Goal: Information Seeking & Learning: Learn about a topic

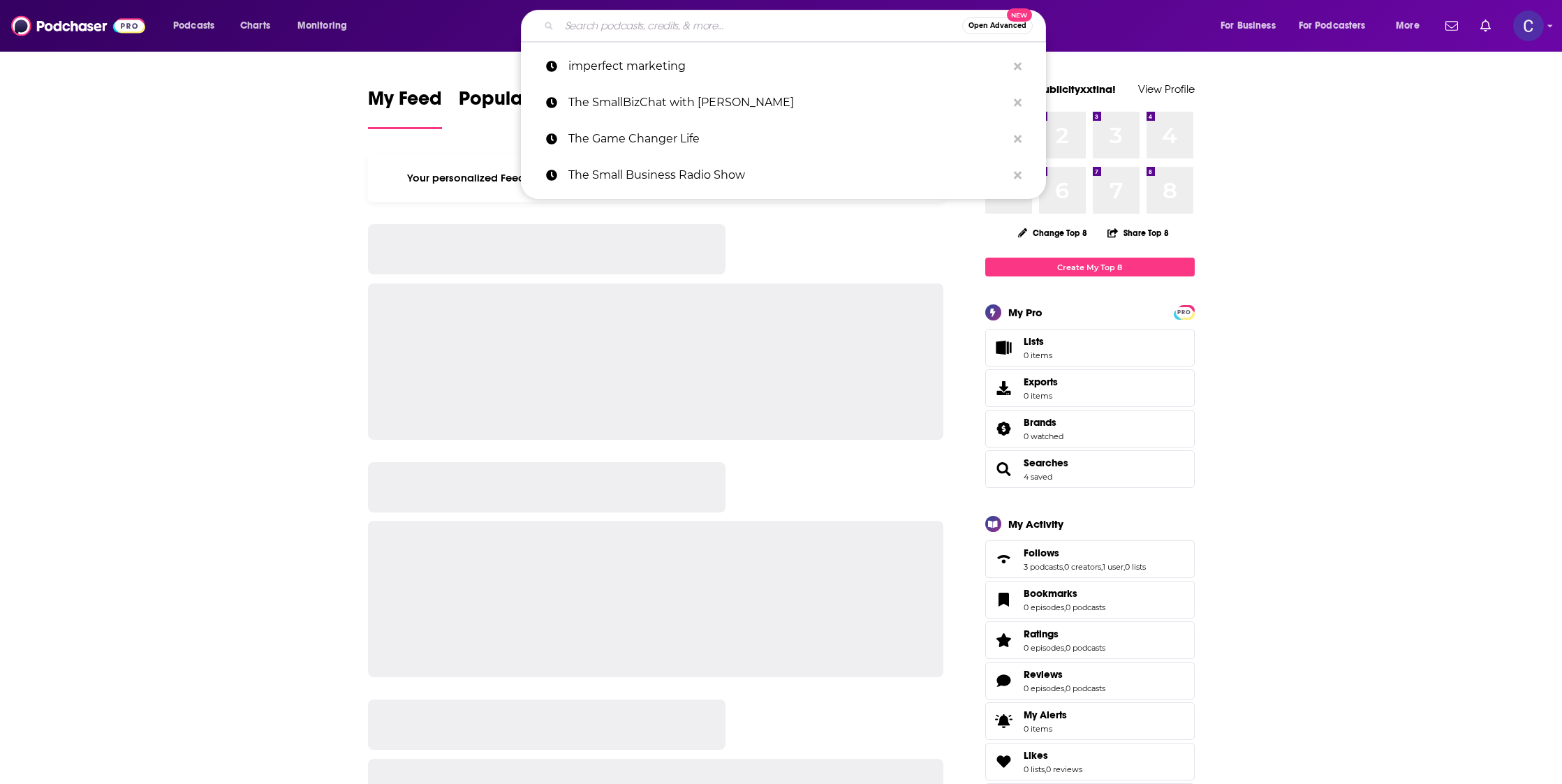
click at [786, 22] on input "Search podcasts, credits, & more..." at bounding box center [761, 25] width 403 height 22
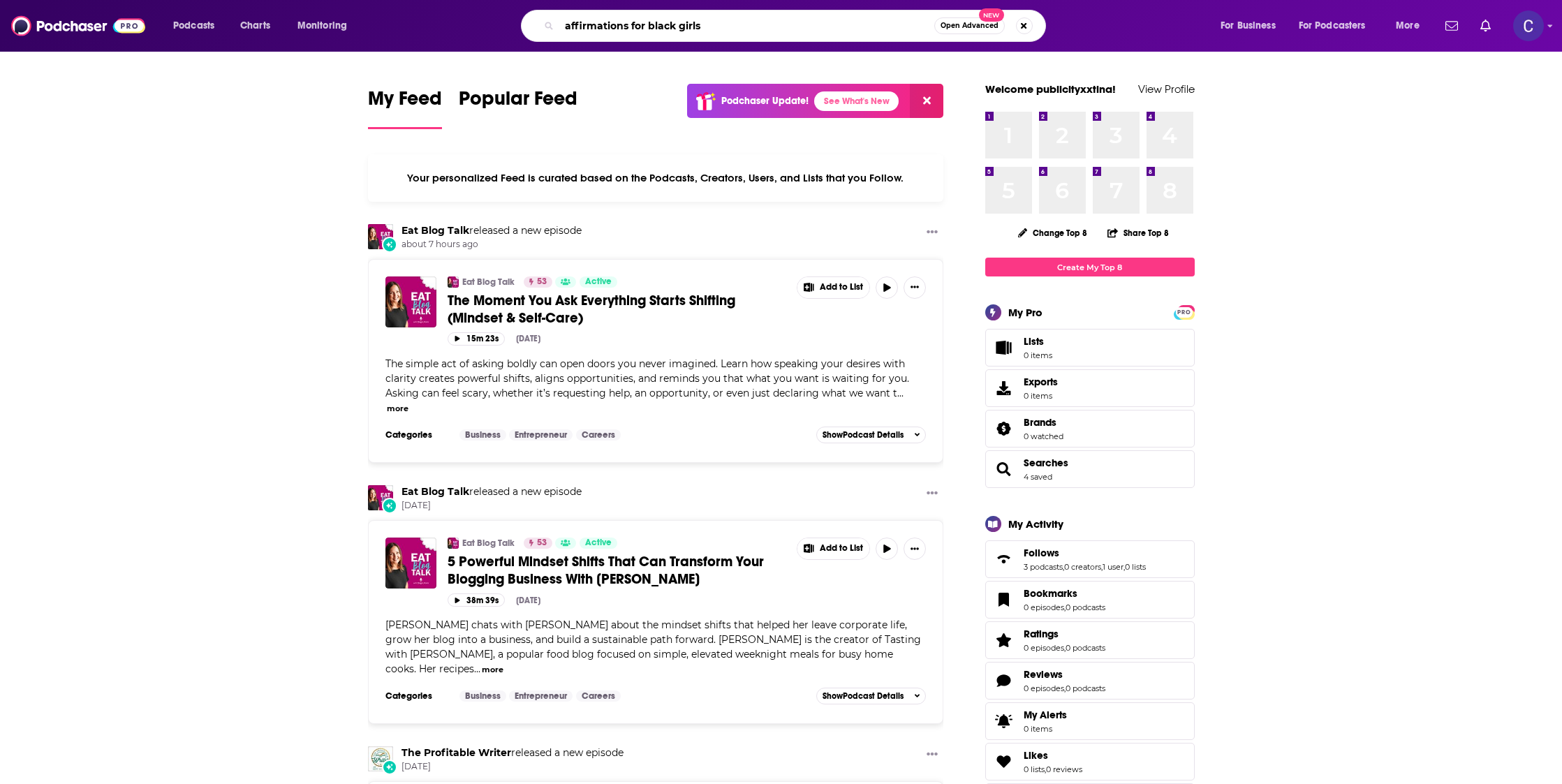
type input "affirmations for black girls"
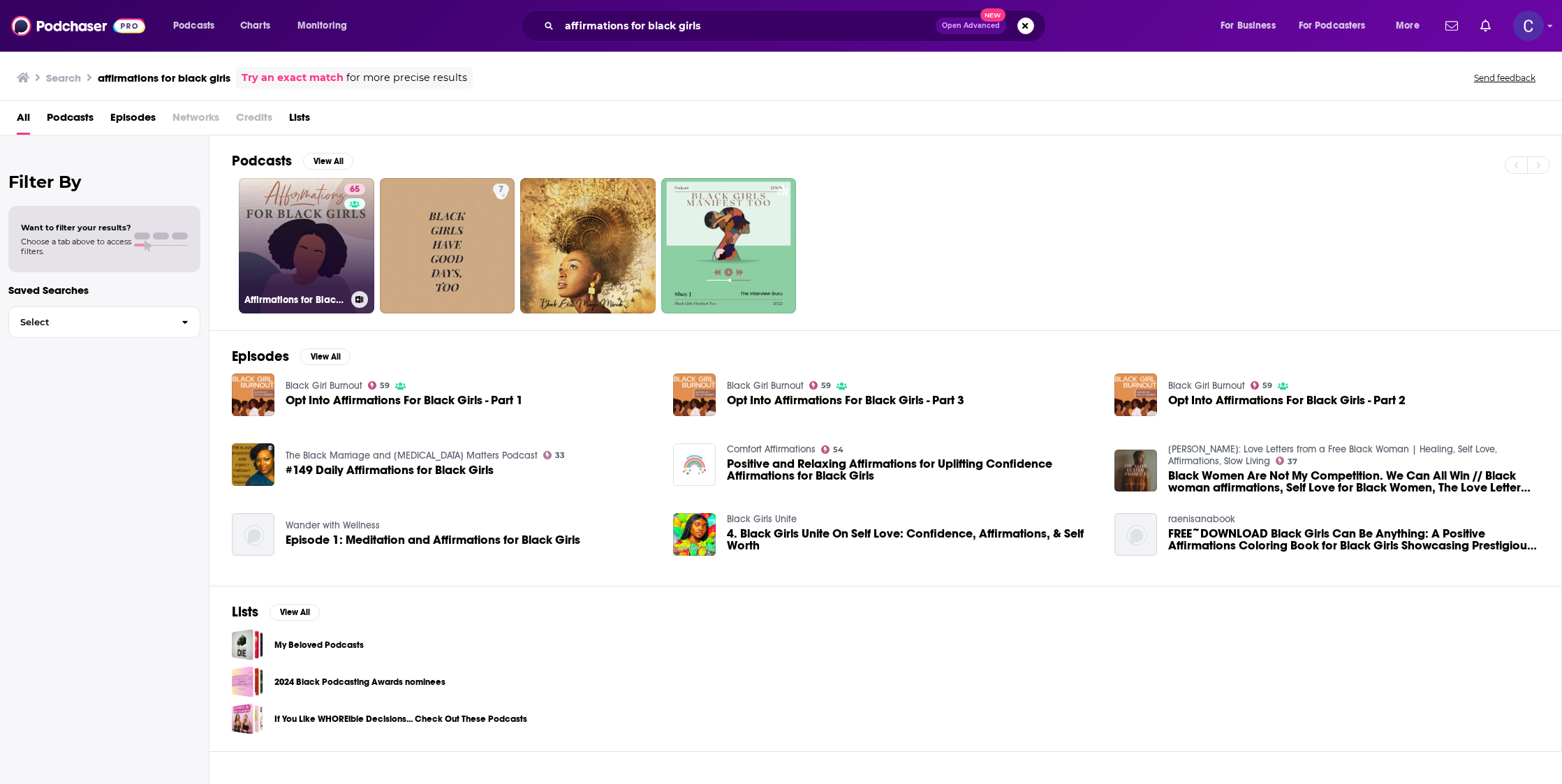
click at [299, 244] on link "65 Affirmations for Black Girls" at bounding box center [306, 245] width 135 height 135
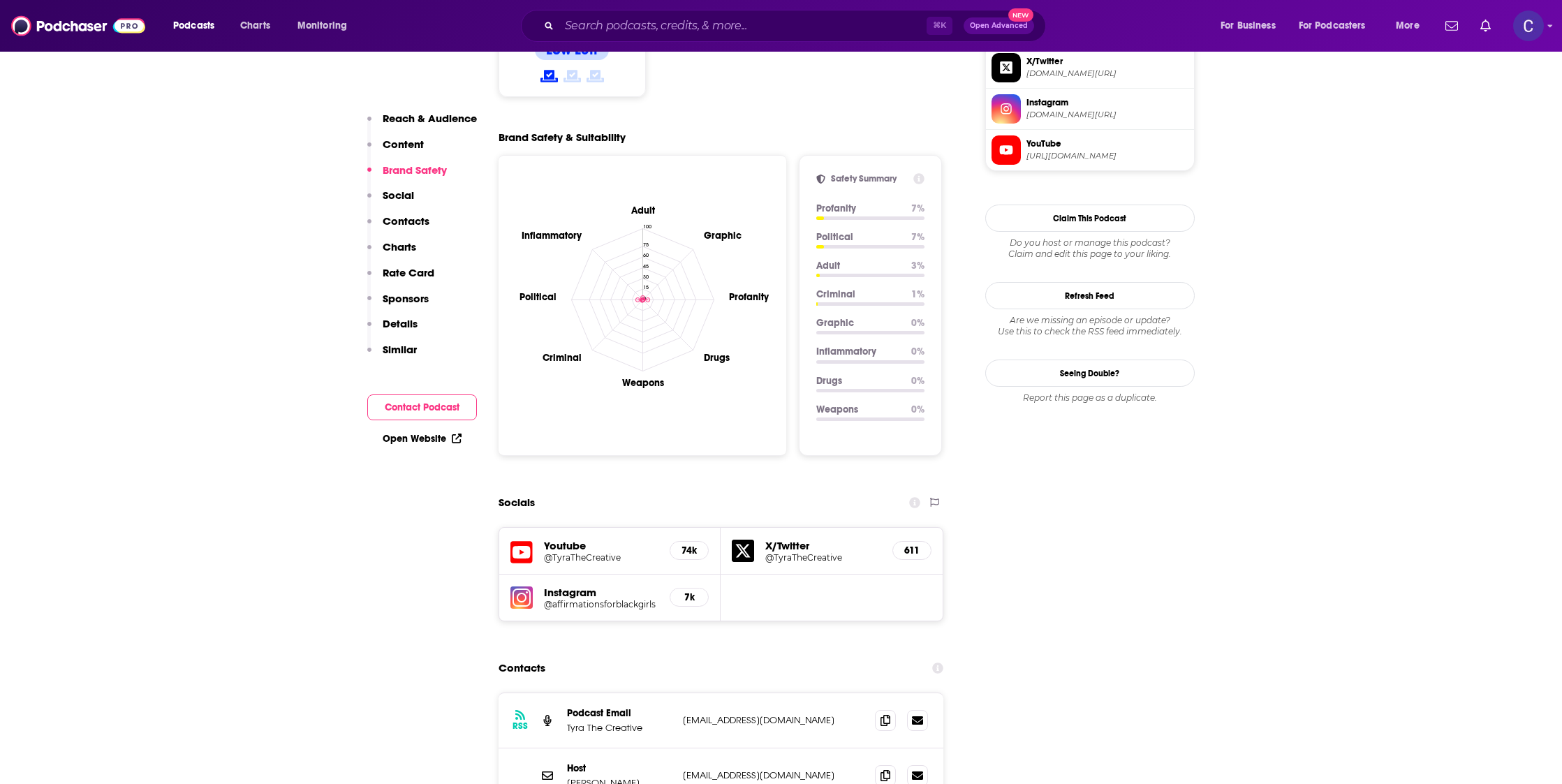
scroll to position [1406, 0]
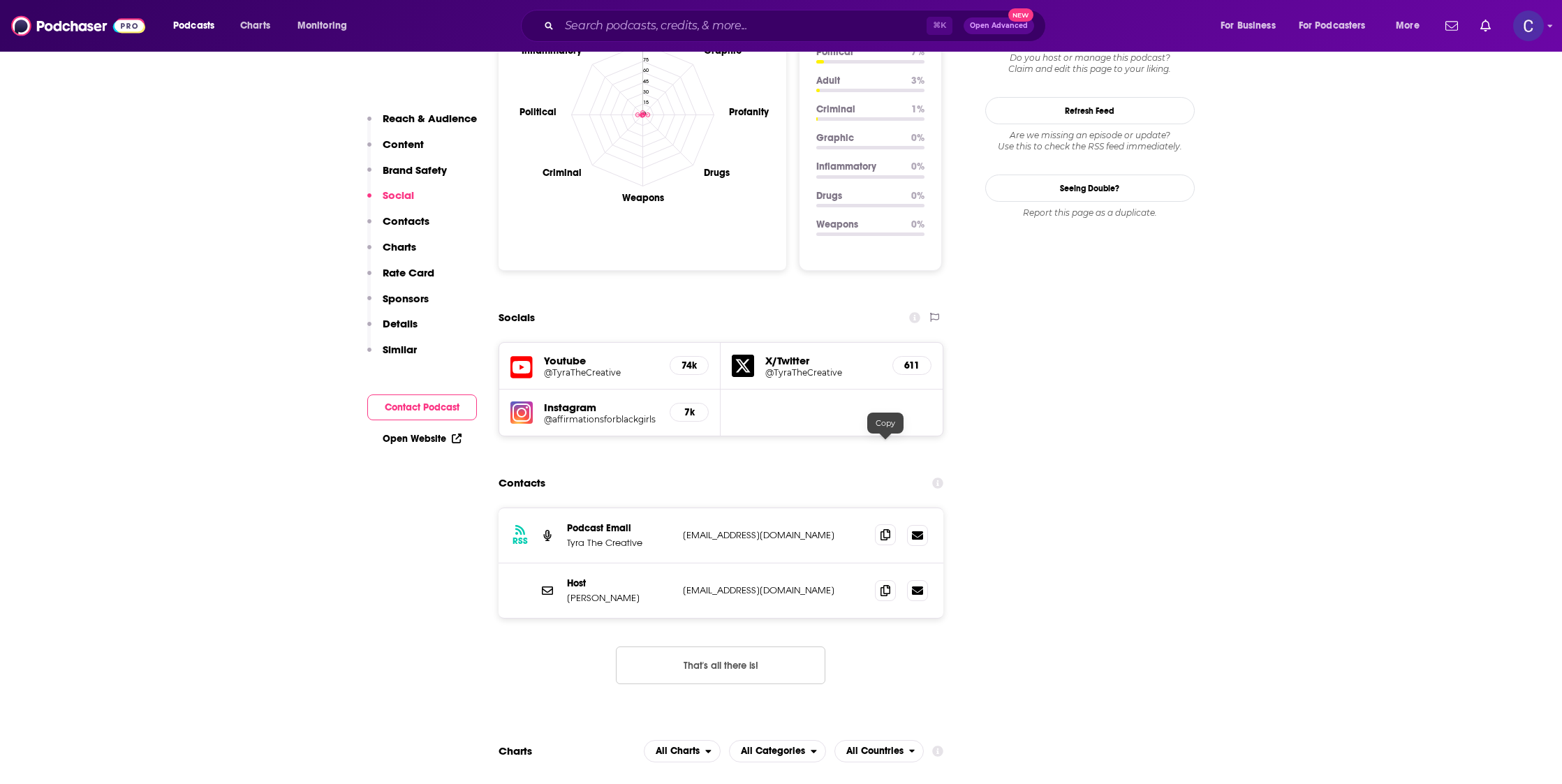
click at [886, 529] on icon at bounding box center [885, 535] width 10 height 12
click at [588, 401] on h5 "Instagram" at bounding box center [602, 407] width 115 height 13
click at [585, 414] on h5 "@affirmationsforblackgirls" at bounding box center [602, 419] width 115 height 11
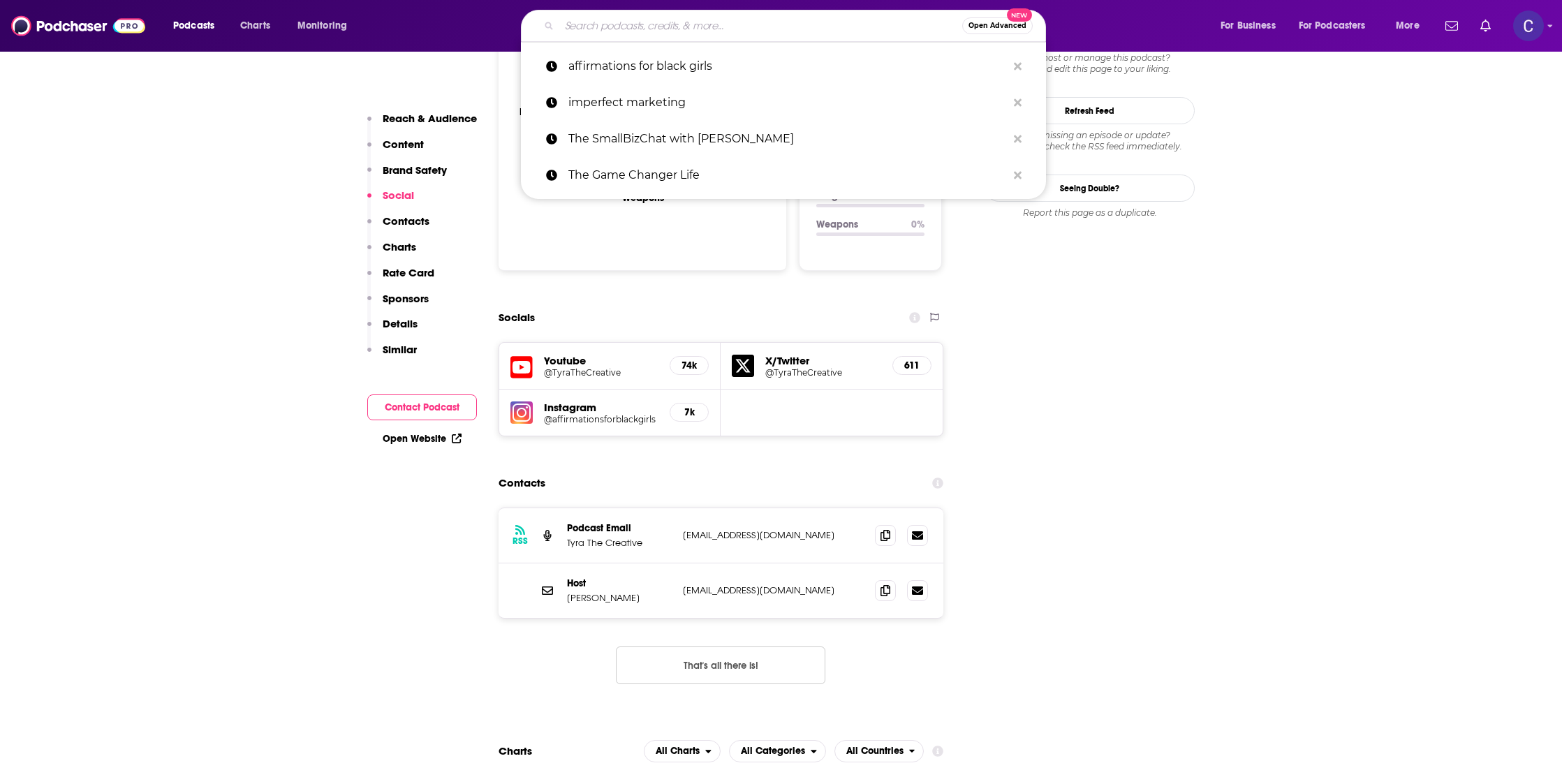
click at [572, 25] on input "Search podcasts, credits, & more..." at bounding box center [761, 25] width 403 height 22
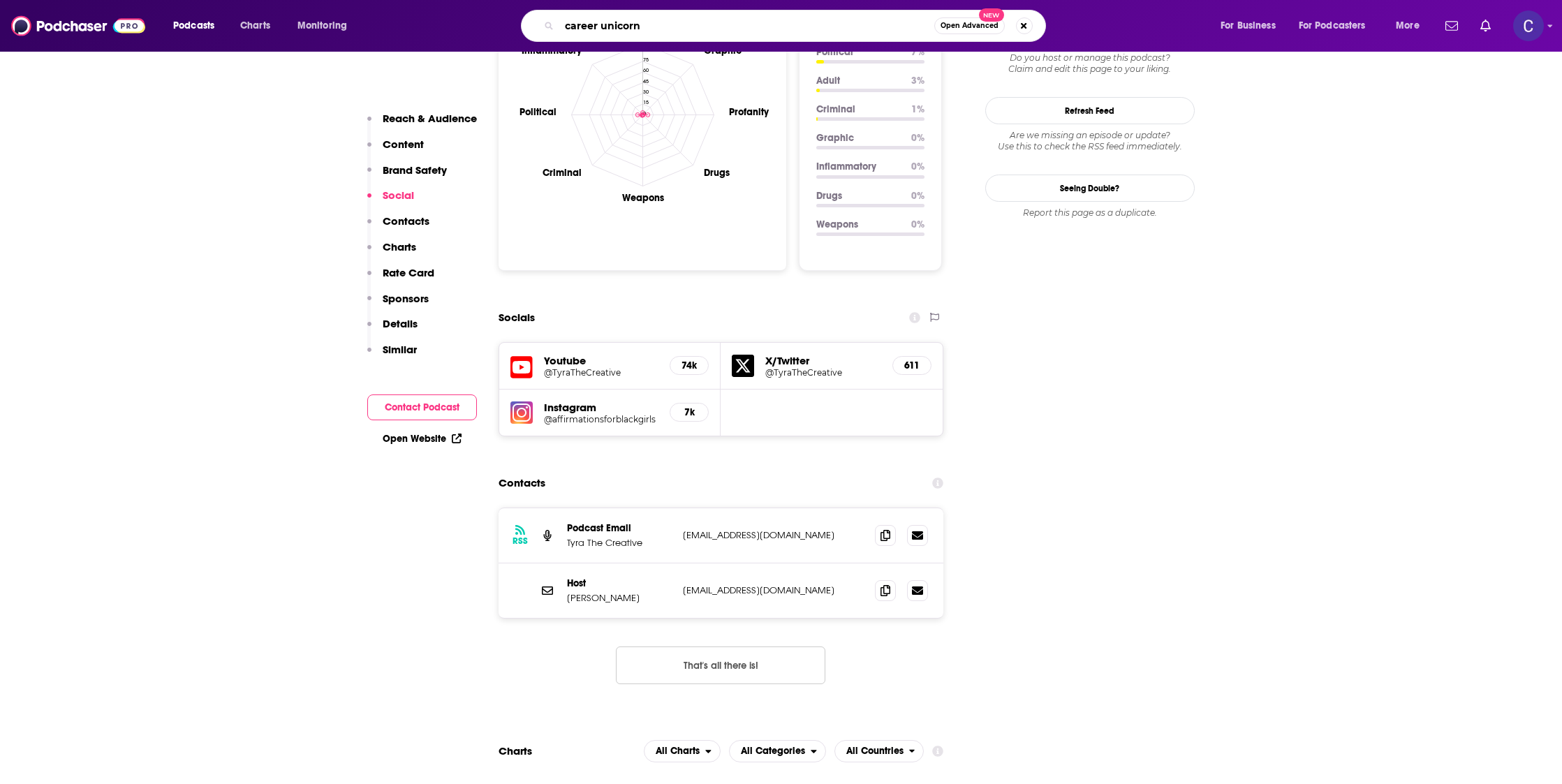
type input "career unicorns"
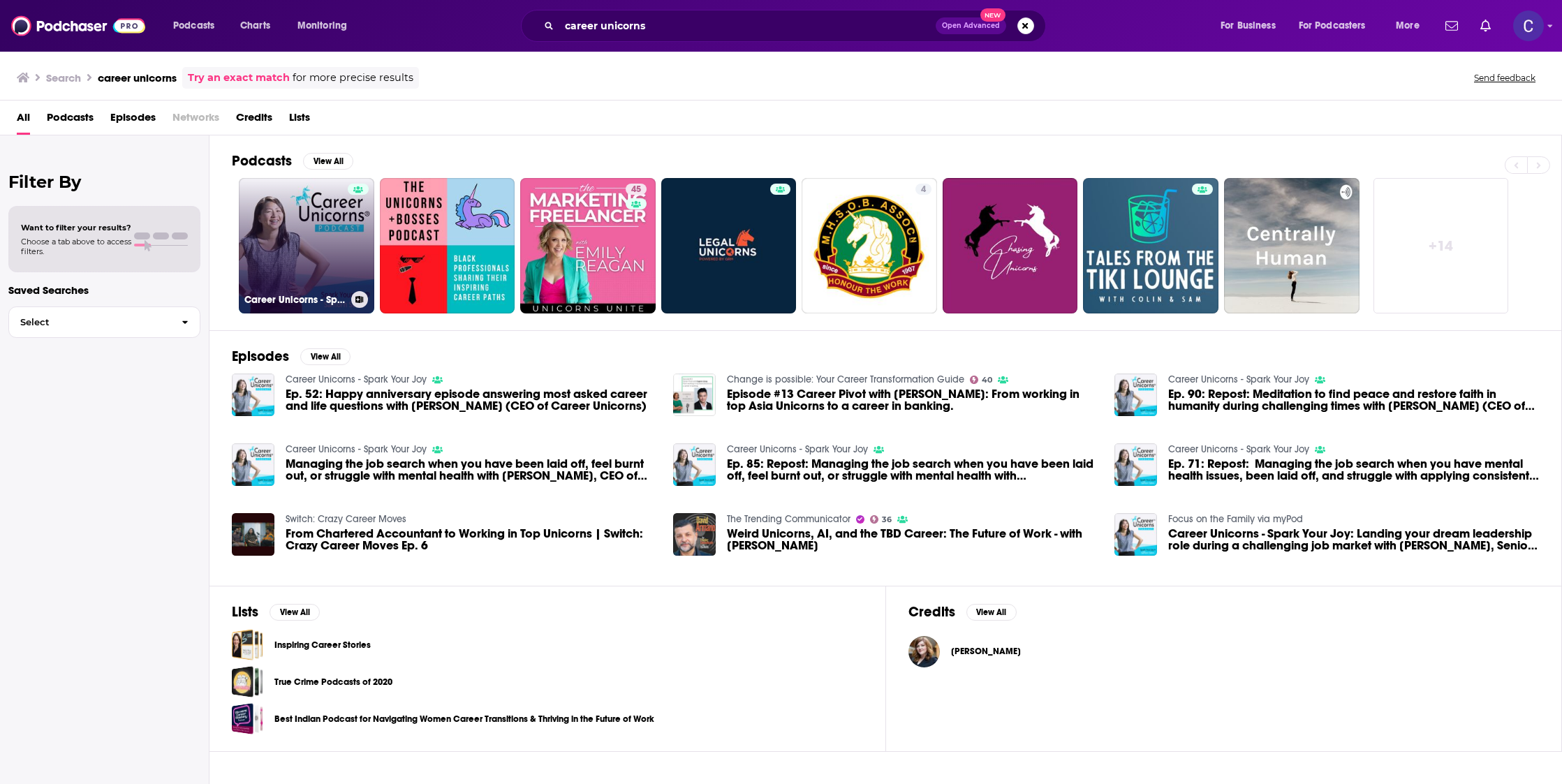
click at [305, 265] on link "Career Unicorns - Spark Your Joy" at bounding box center [306, 245] width 135 height 135
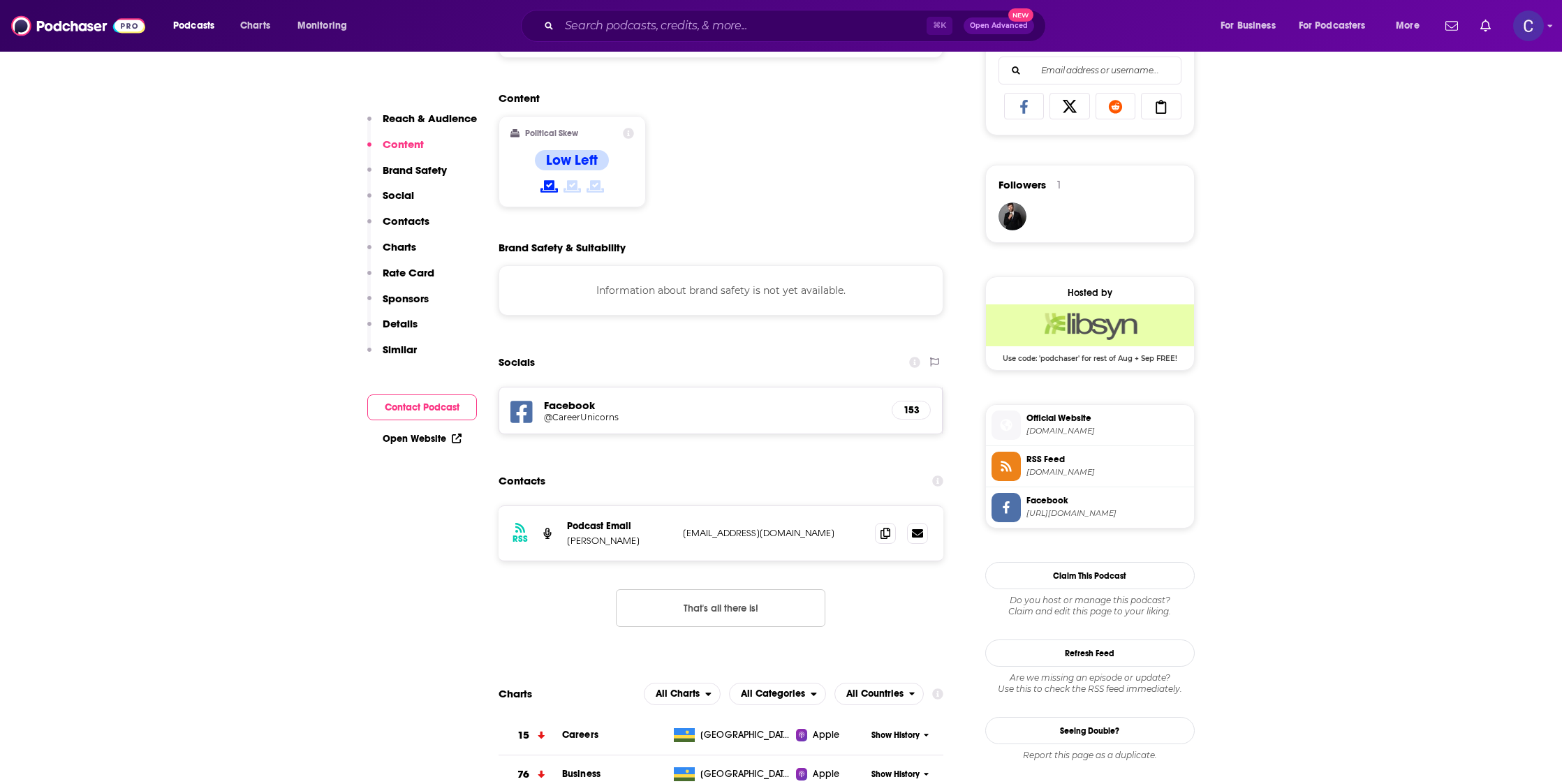
scroll to position [922, 0]
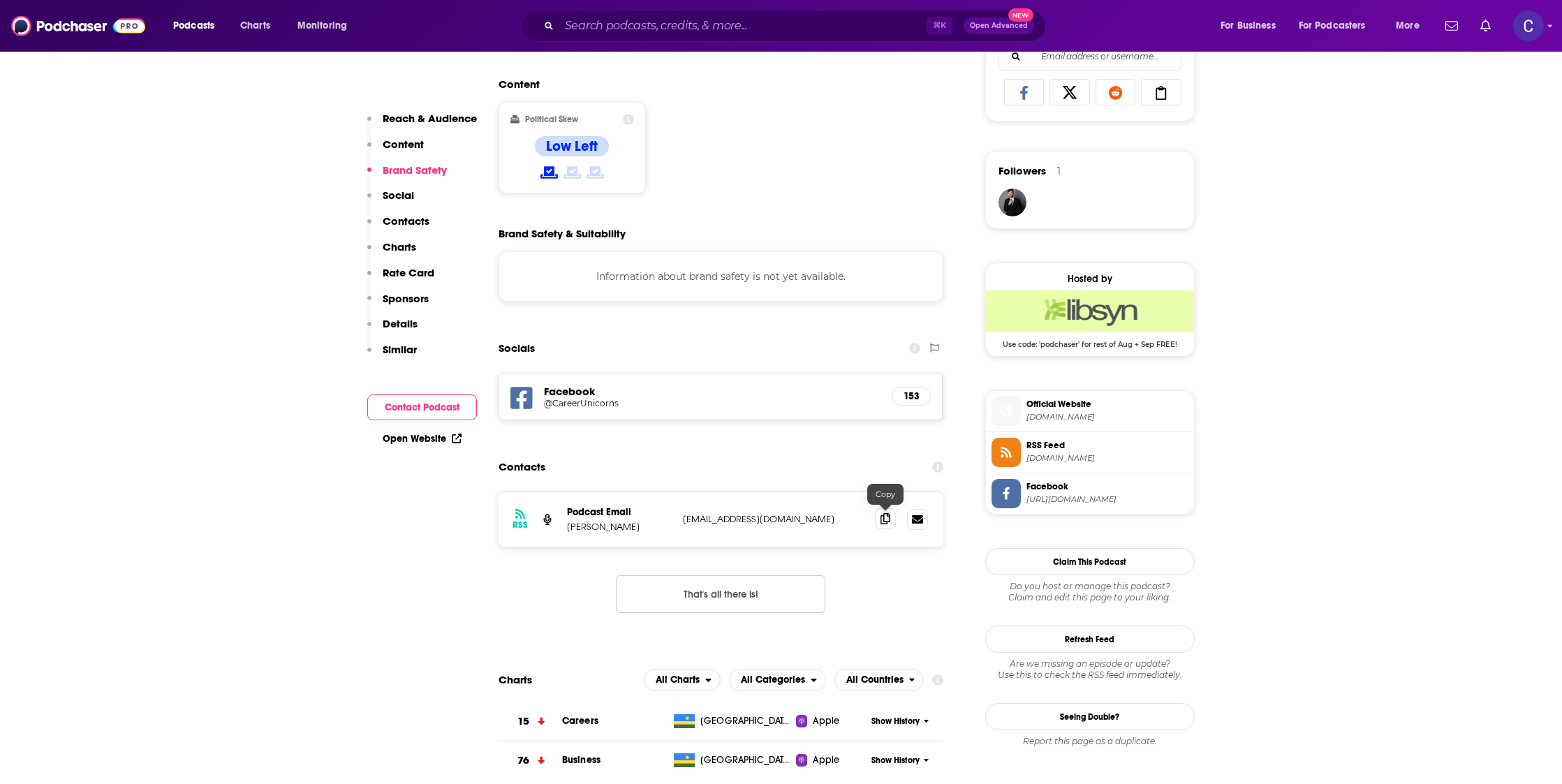
click at [886, 517] on icon at bounding box center [885, 519] width 10 height 12
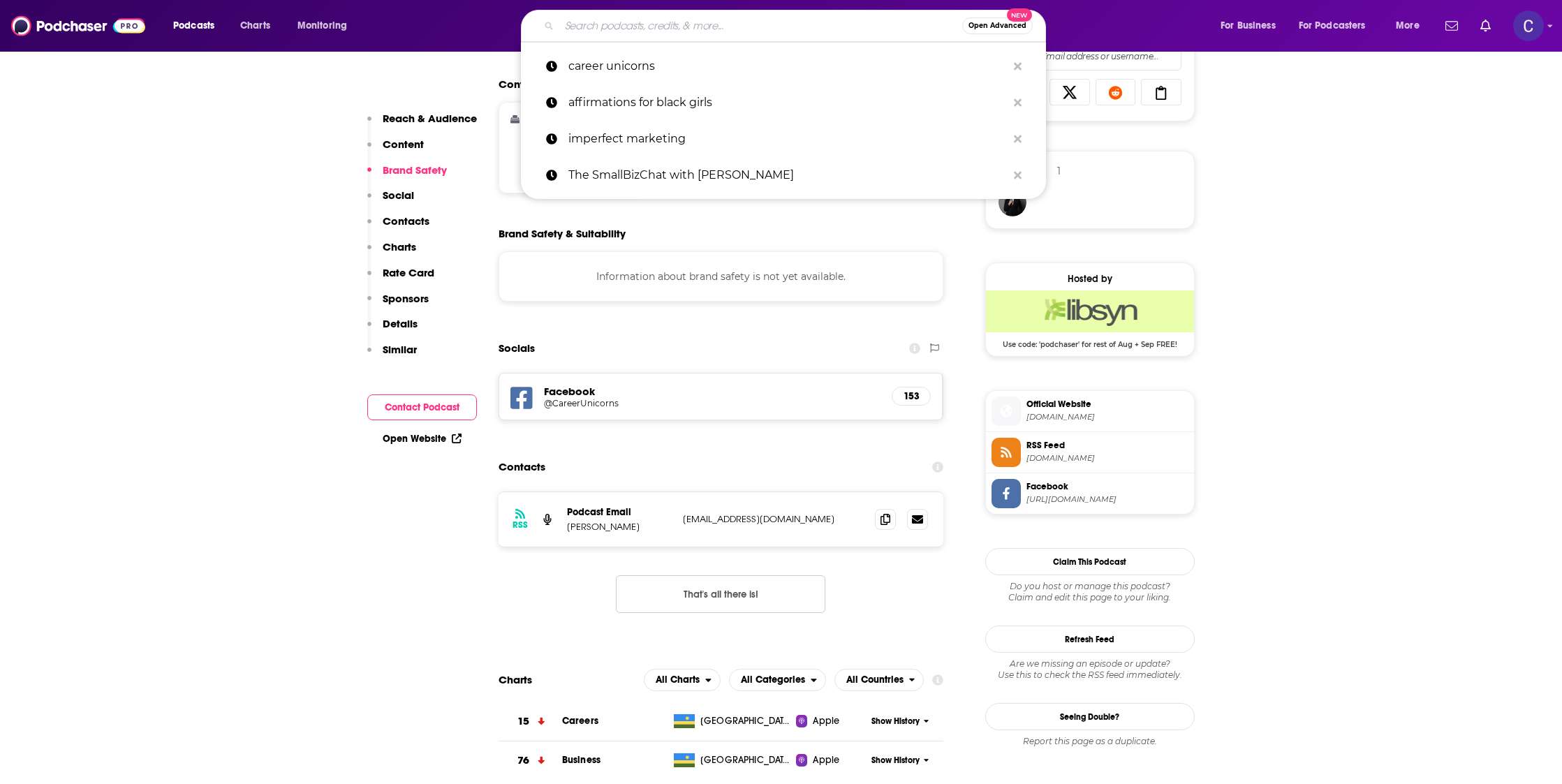
click at [622, 25] on input "Search podcasts, credits, & more..." at bounding box center [761, 25] width 403 height 22
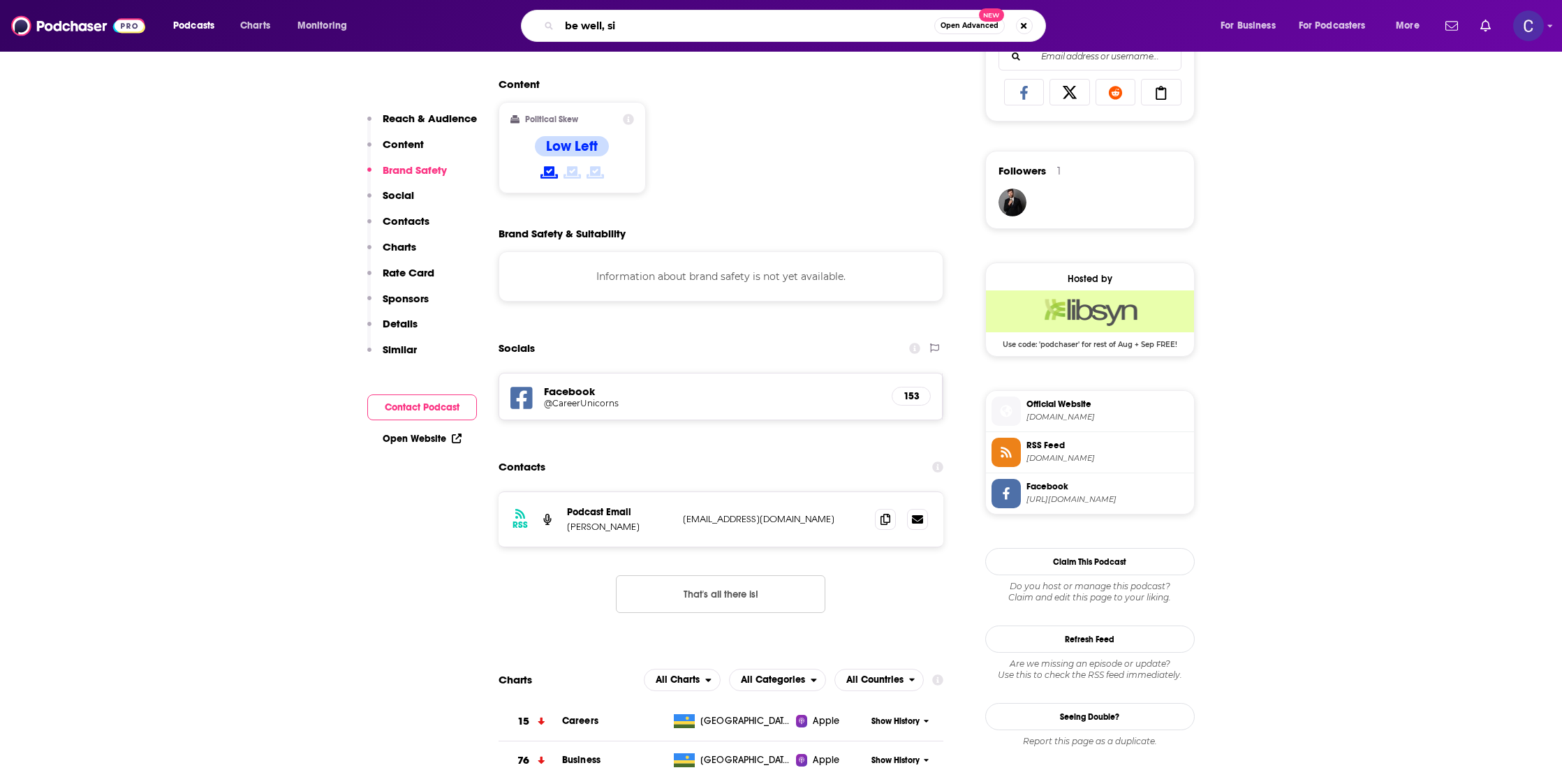
type input "be well, sis"
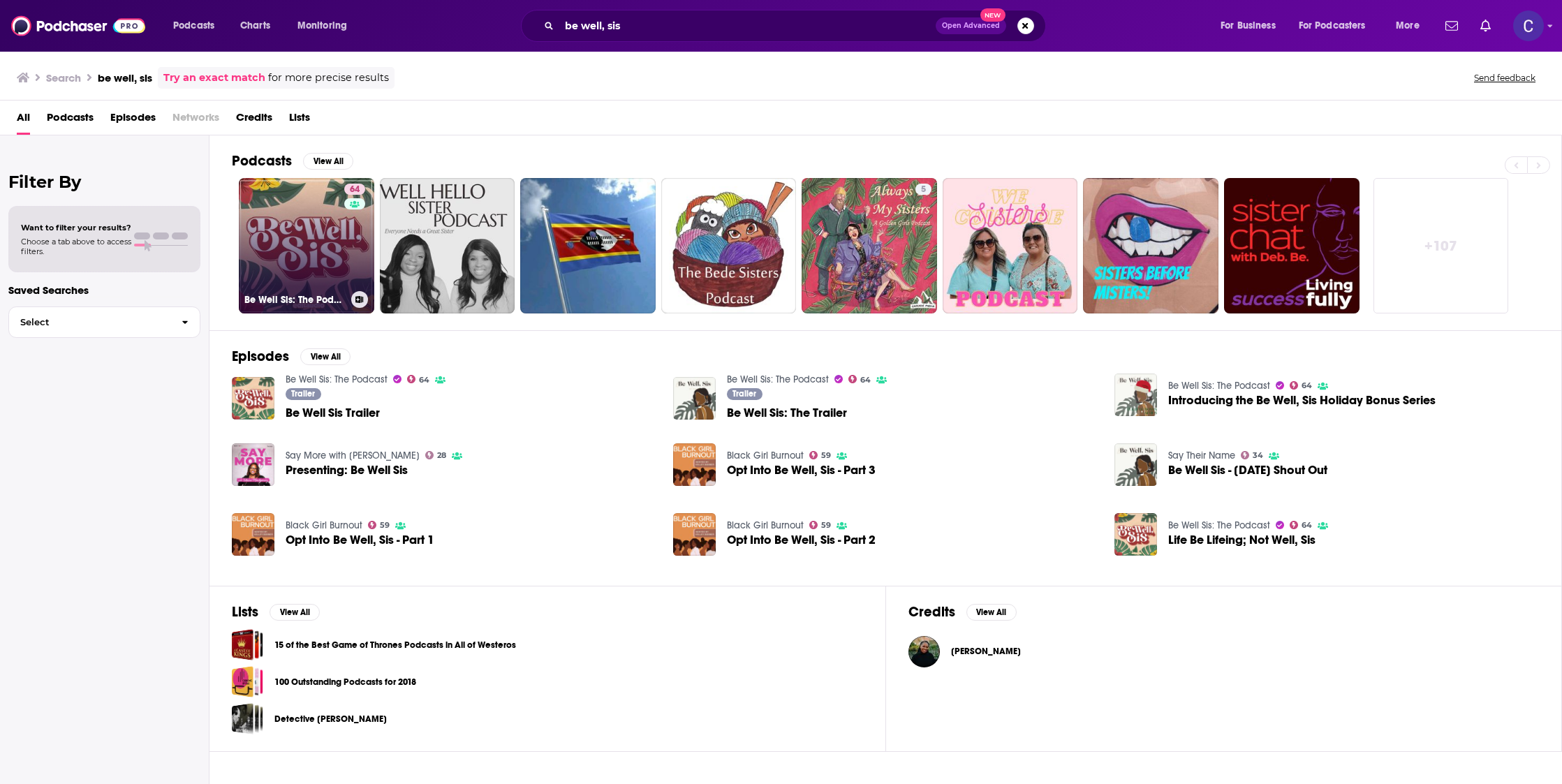
click at [330, 257] on link "64 Be Well Sis: The Podcast" at bounding box center [306, 245] width 135 height 135
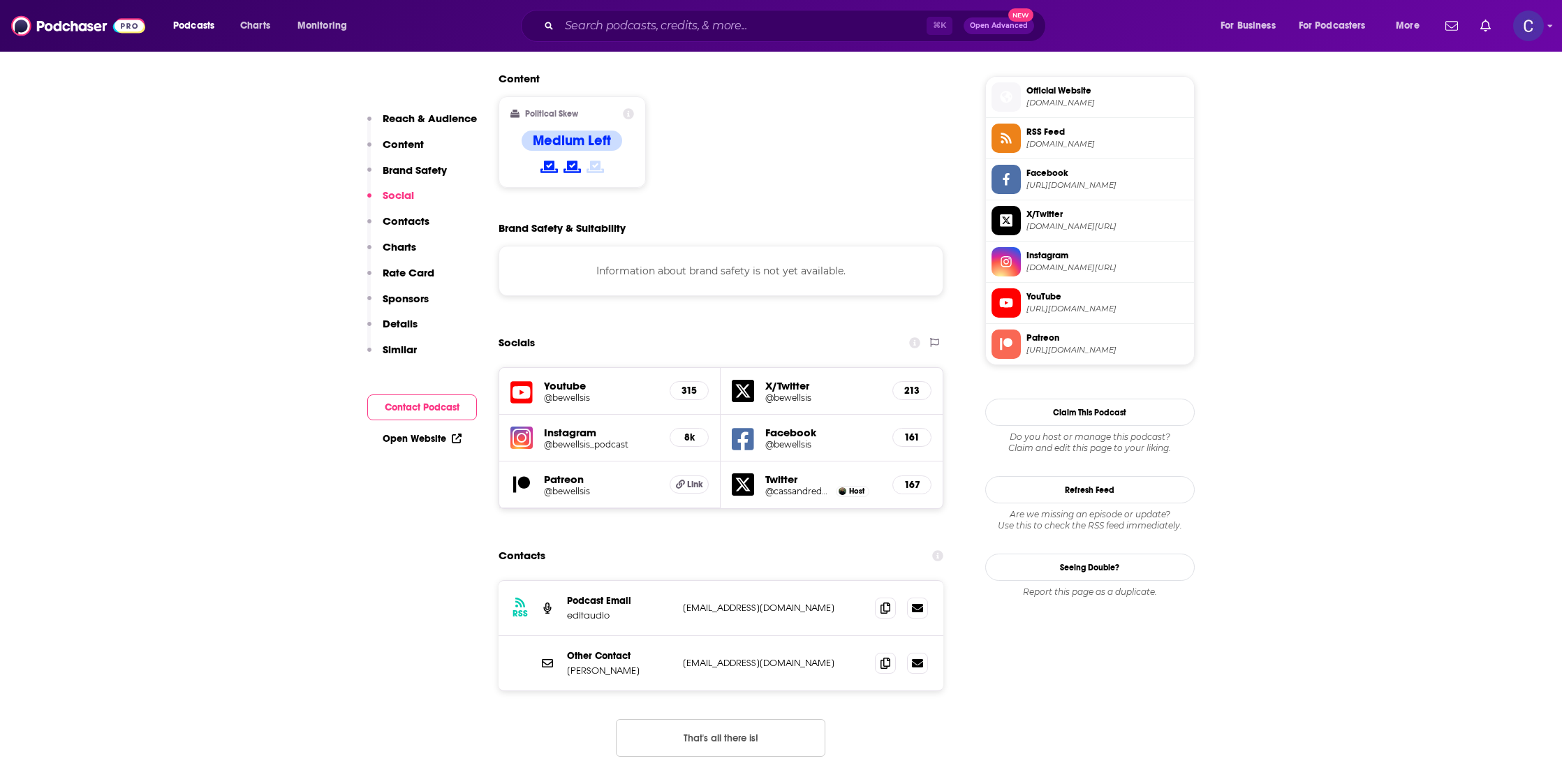
scroll to position [1109, 0]
click at [568, 439] on h5 "@bewellsis_podcast" at bounding box center [602, 444] width 115 height 11
click at [879, 652] on span at bounding box center [885, 662] width 21 height 21
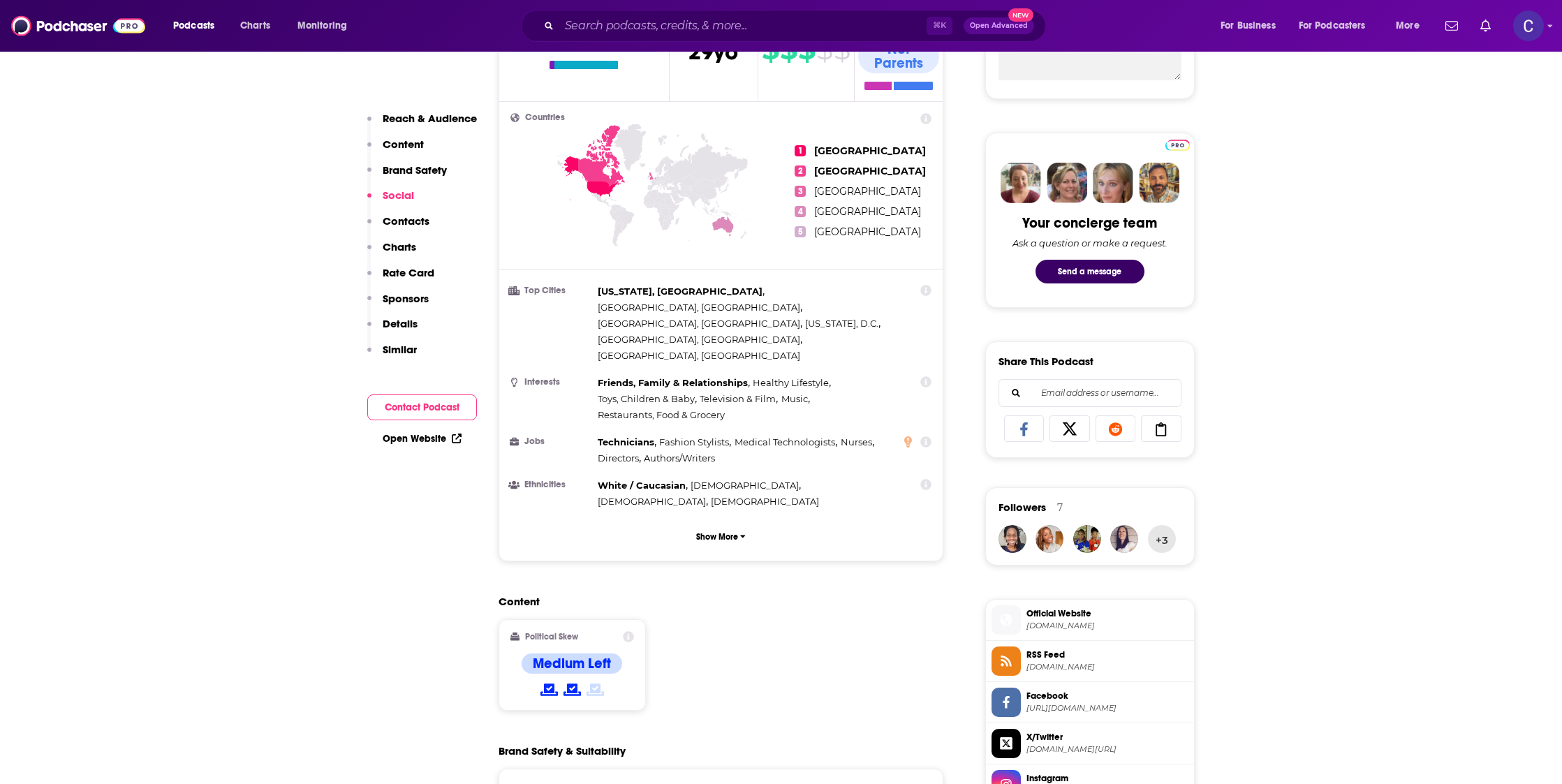
scroll to position [0, 0]
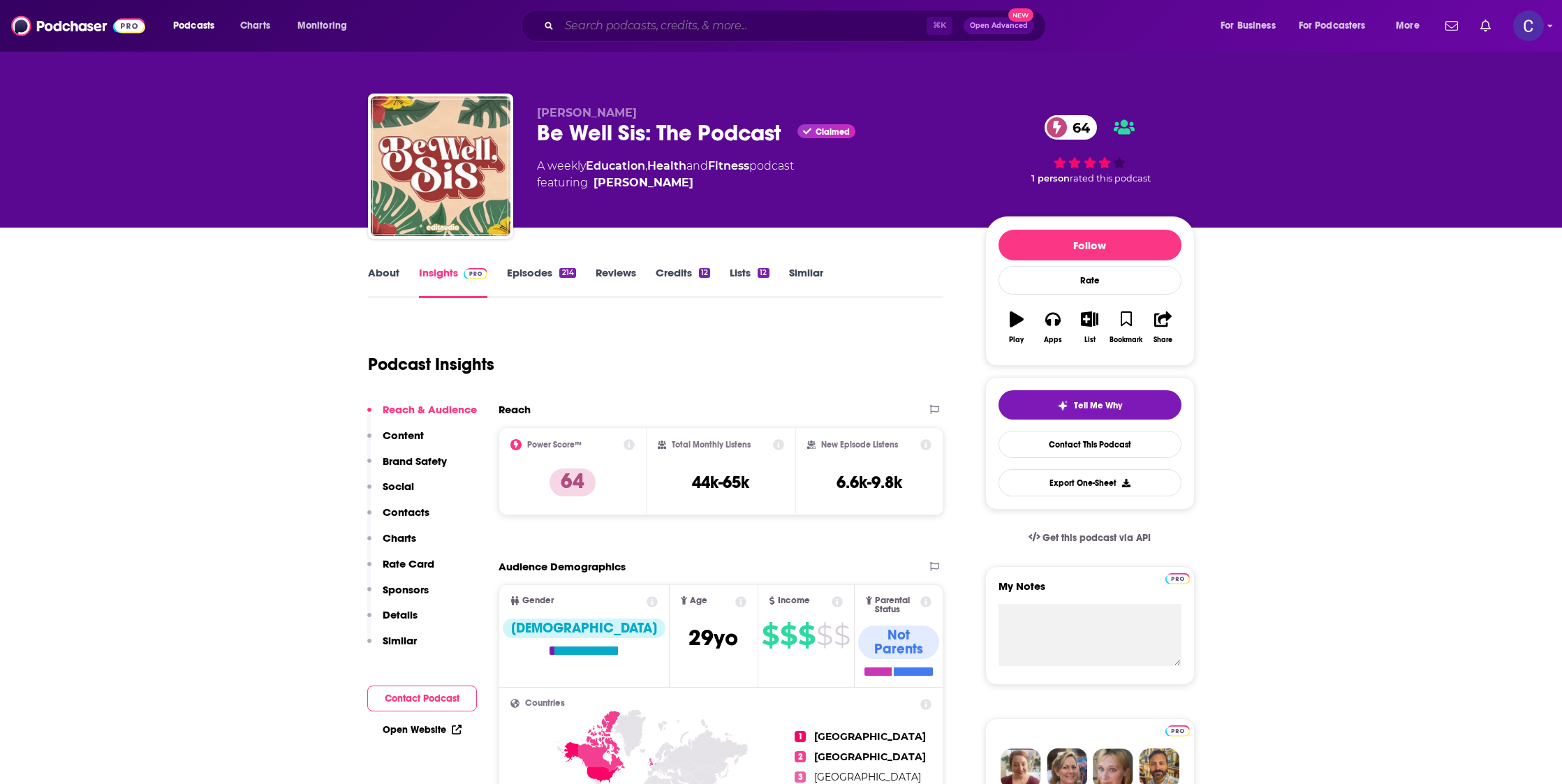
click at [660, 23] on input "Search podcasts, credits, & more..." at bounding box center [743, 25] width 367 height 22
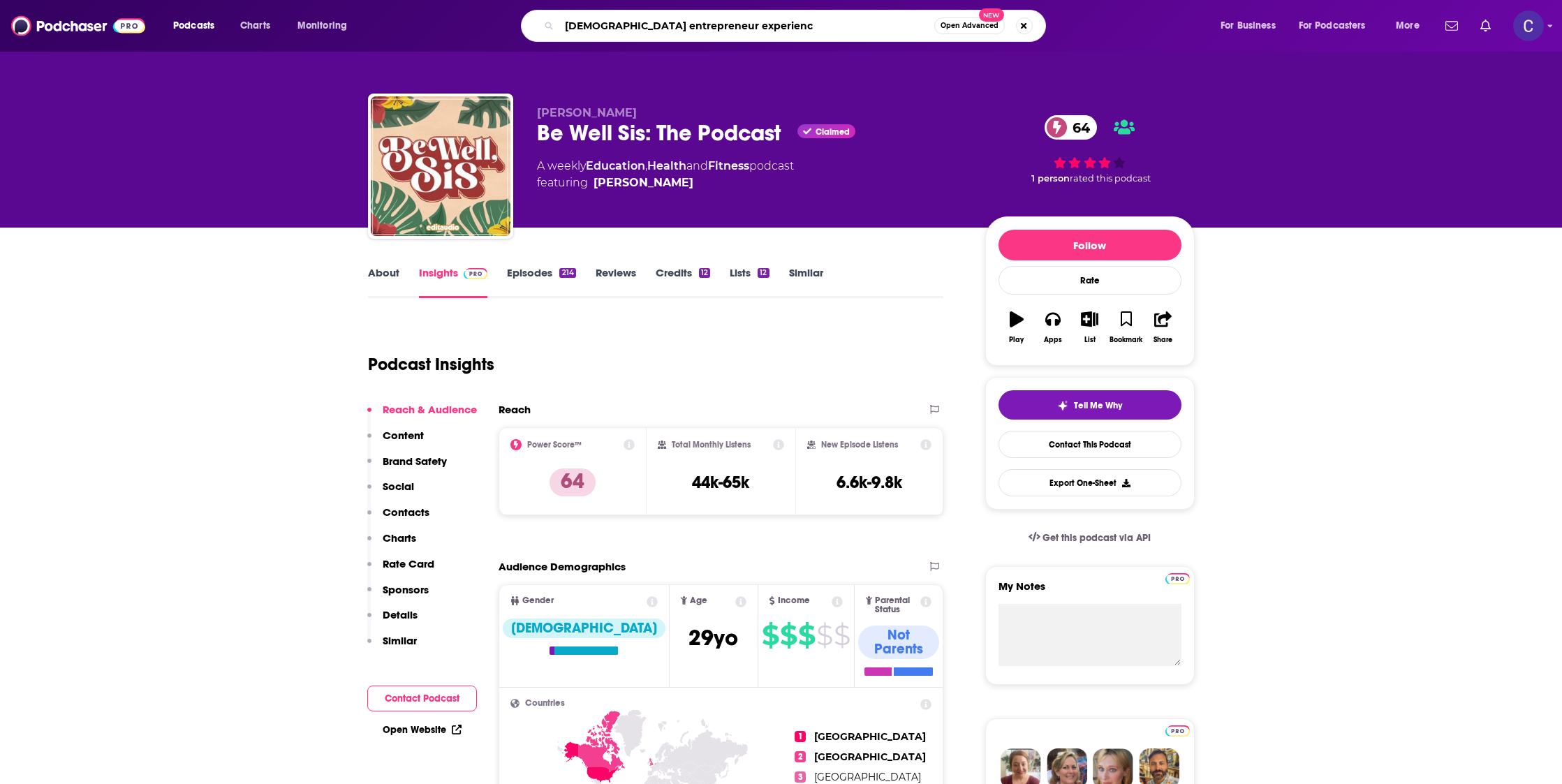
type input "black entrepreneur experience"
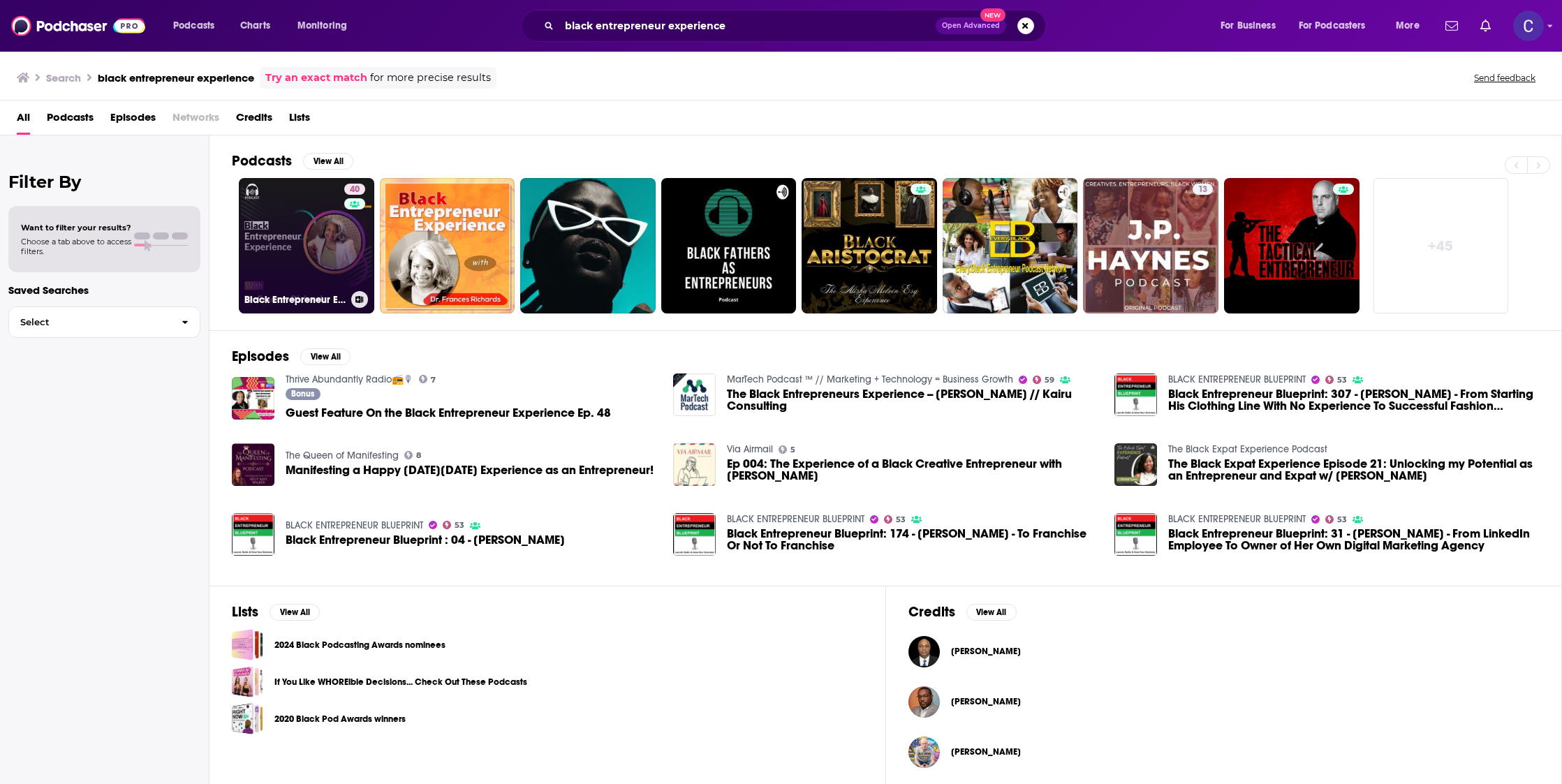
click at [255, 238] on link "40 Black Entrepreneur Experience" at bounding box center [306, 245] width 135 height 135
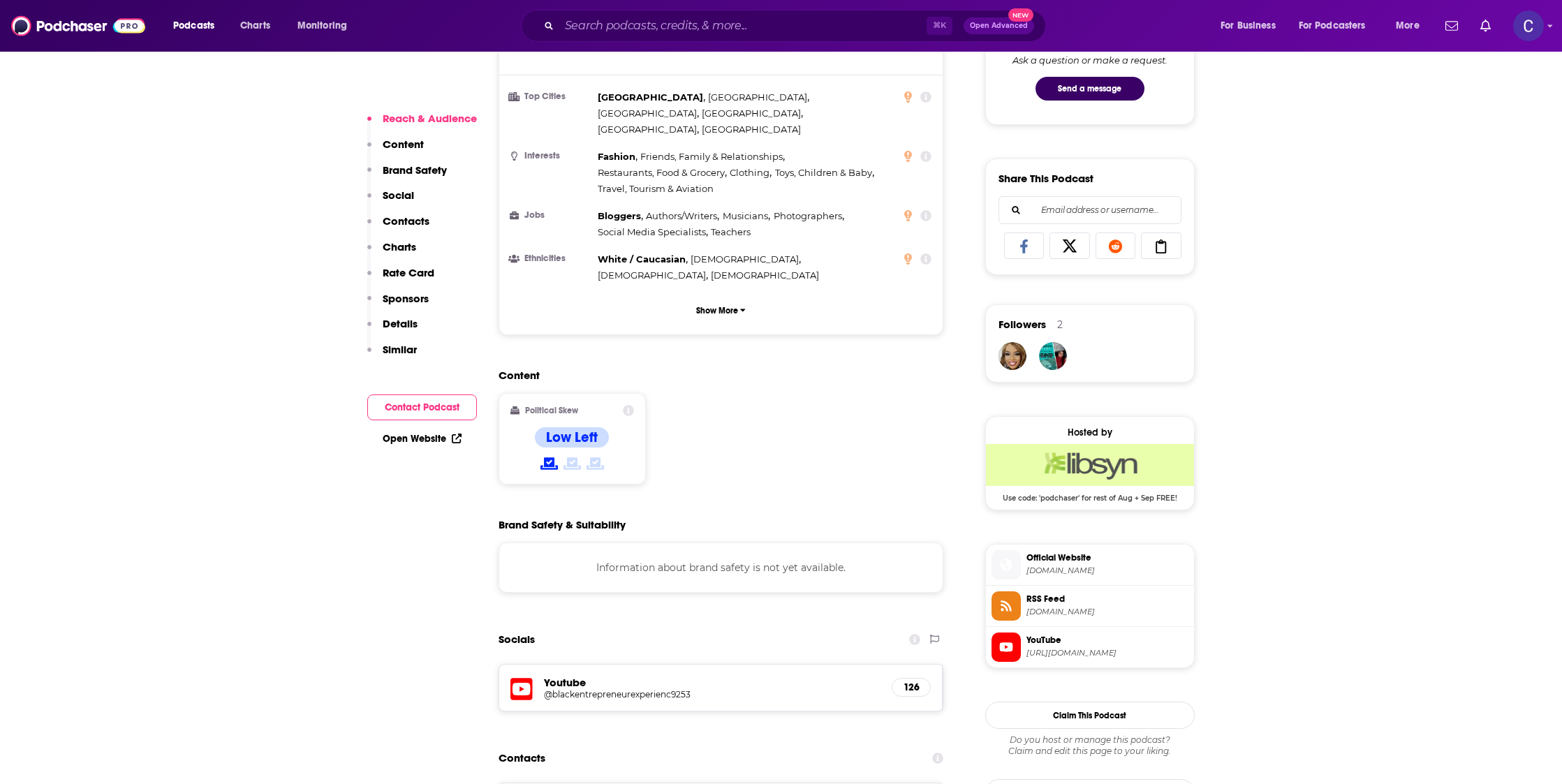
scroll to position [870, 0]
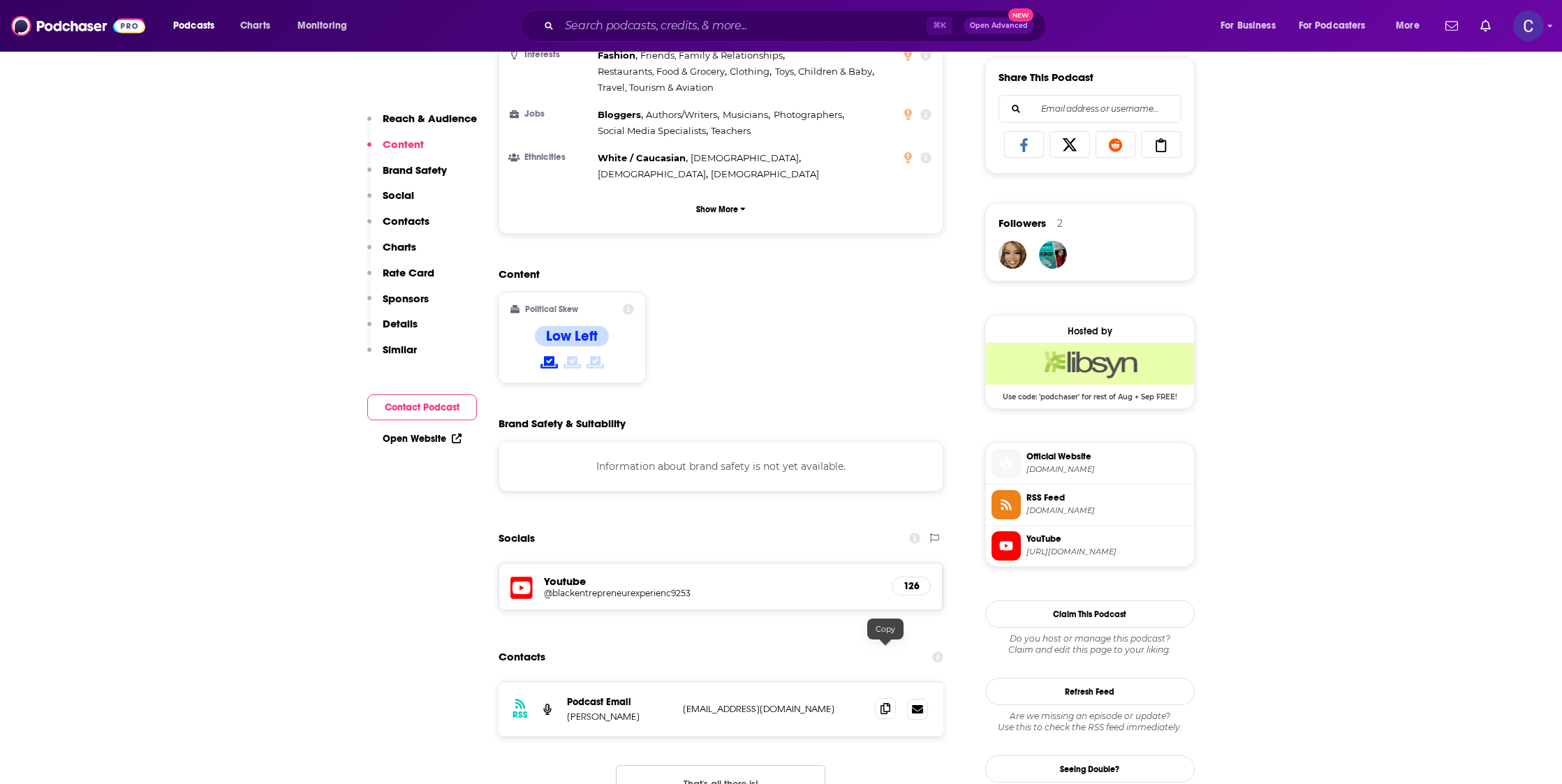
click at [883, 699] on span at bounding box center [885, 709] width 21 height 21
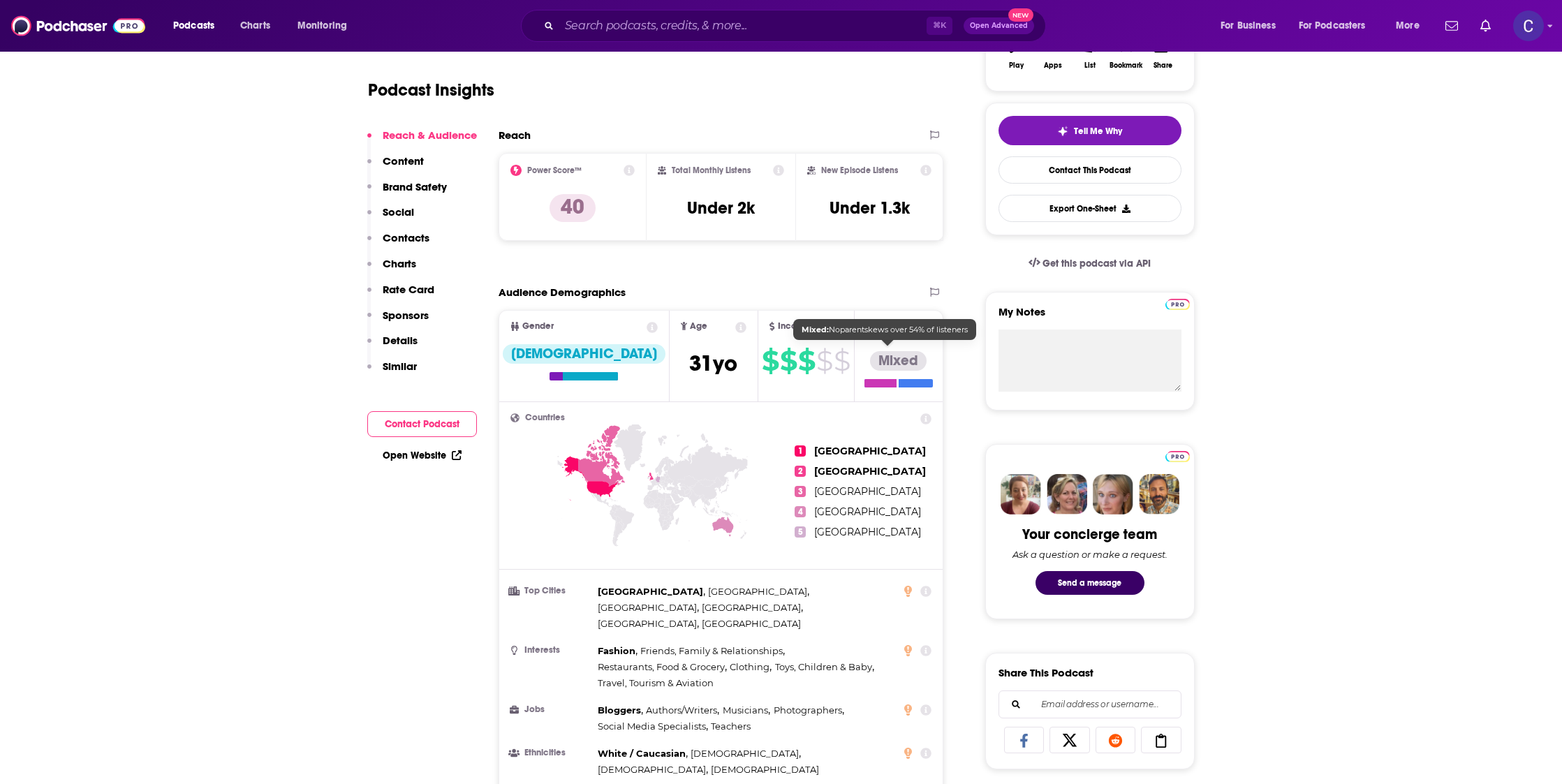
scroll to position [0, 0]
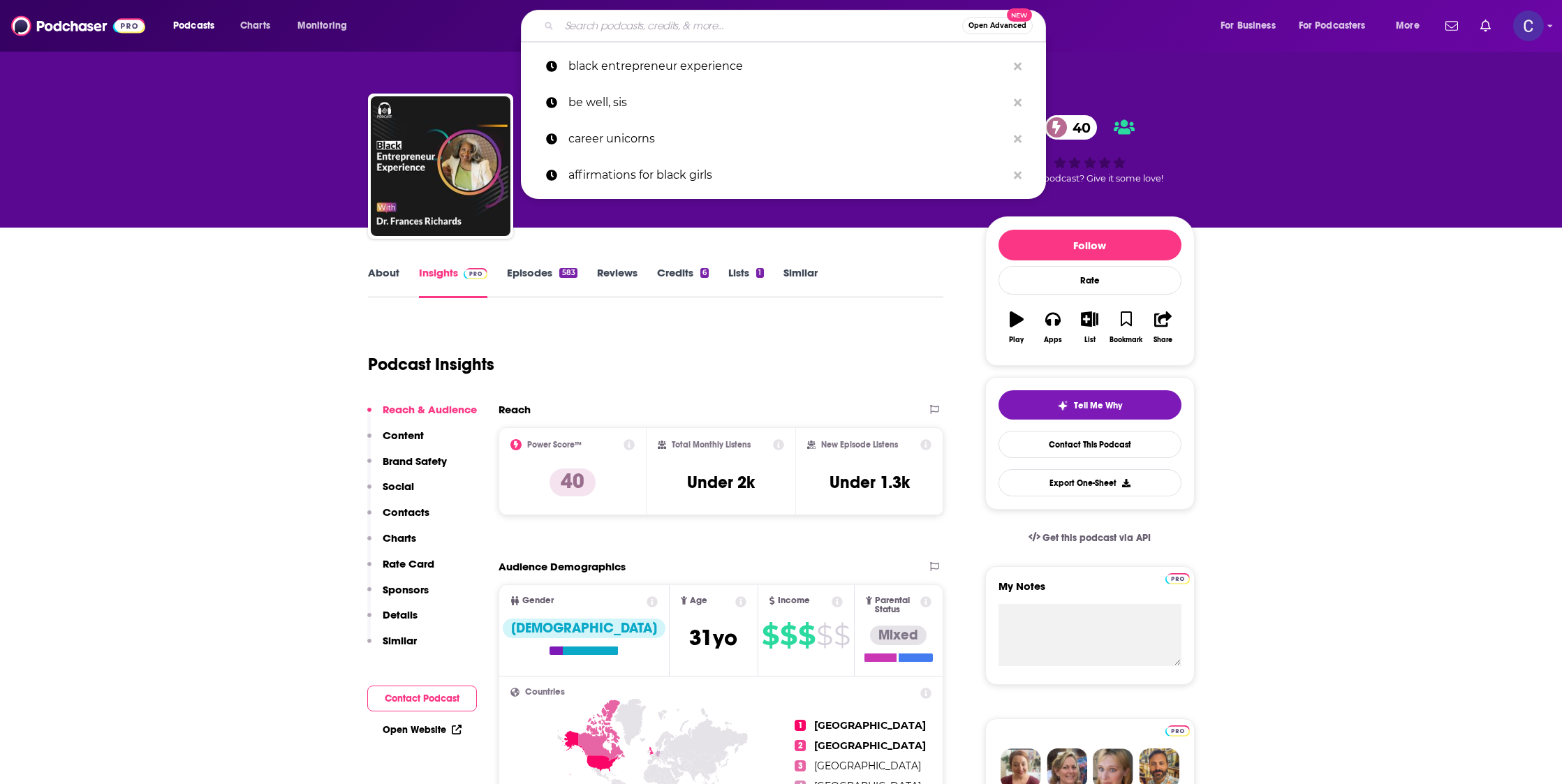
click at [613, 25] on input "Search podcasts, credits, & more..." at bounding box center [761, 25] width 403 height 22
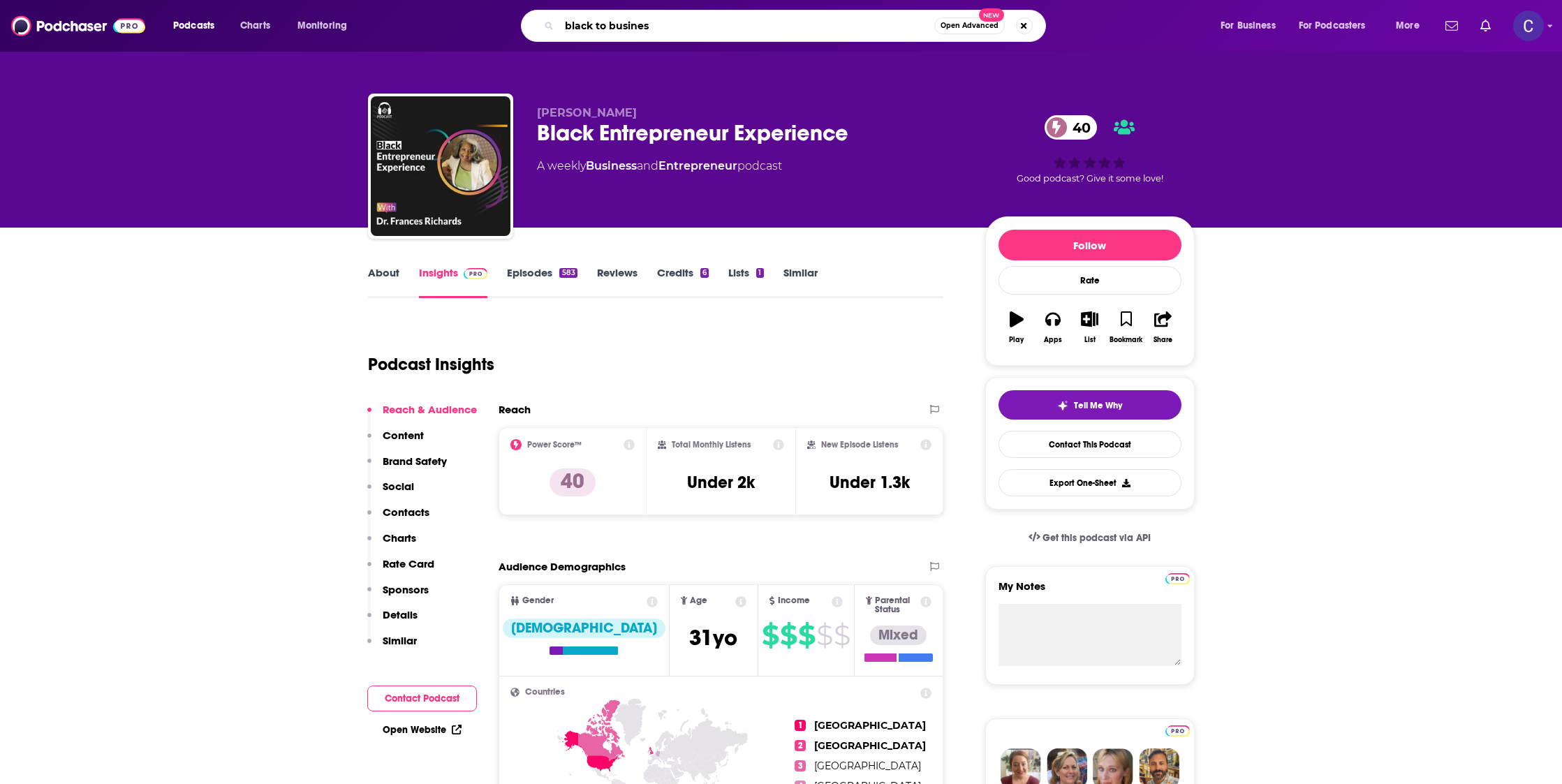
type input "black to business"
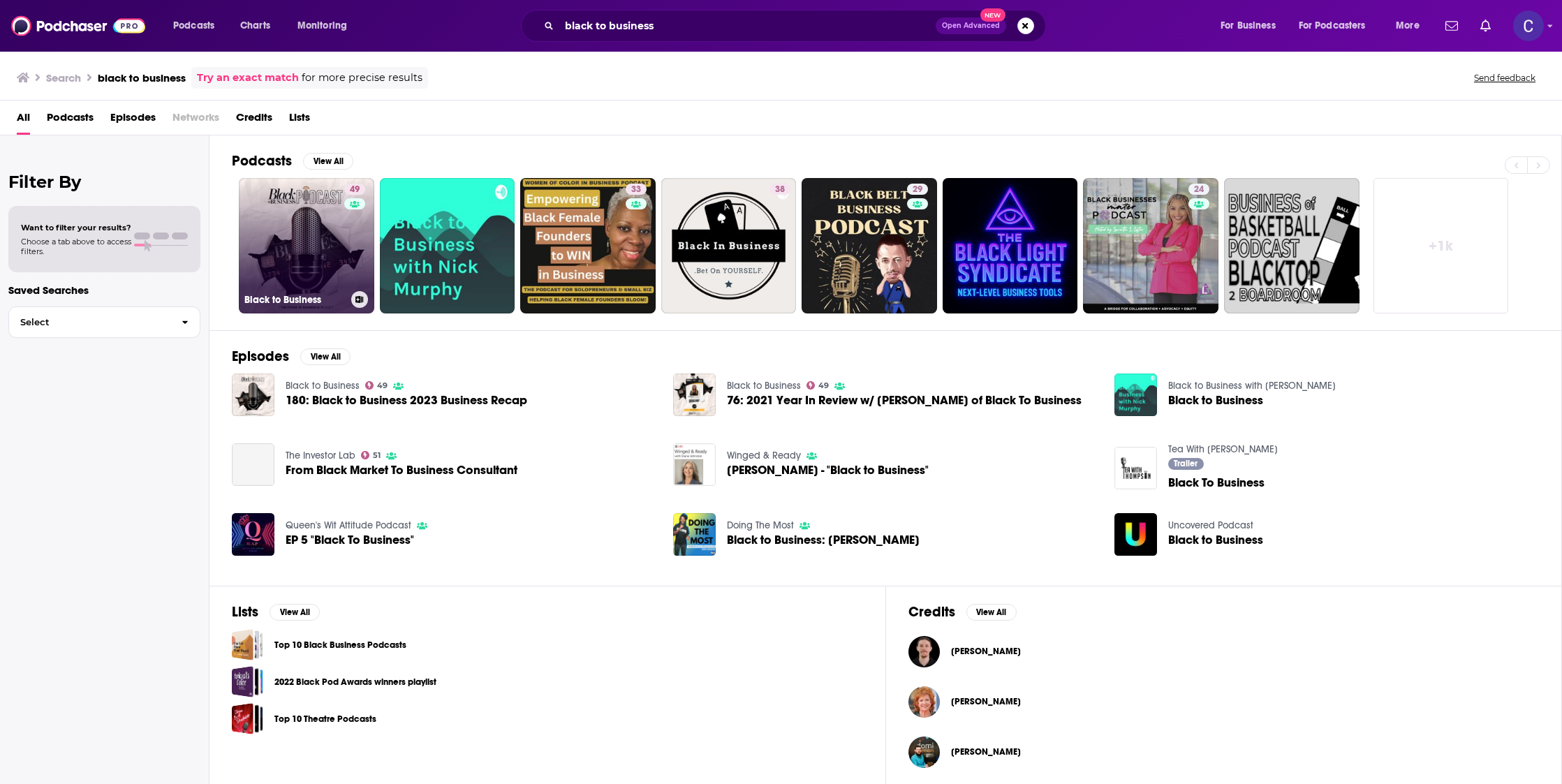
click at [287, 244] on link "49 Black to Business" at bounding box center [306, 245] width 135 height 135
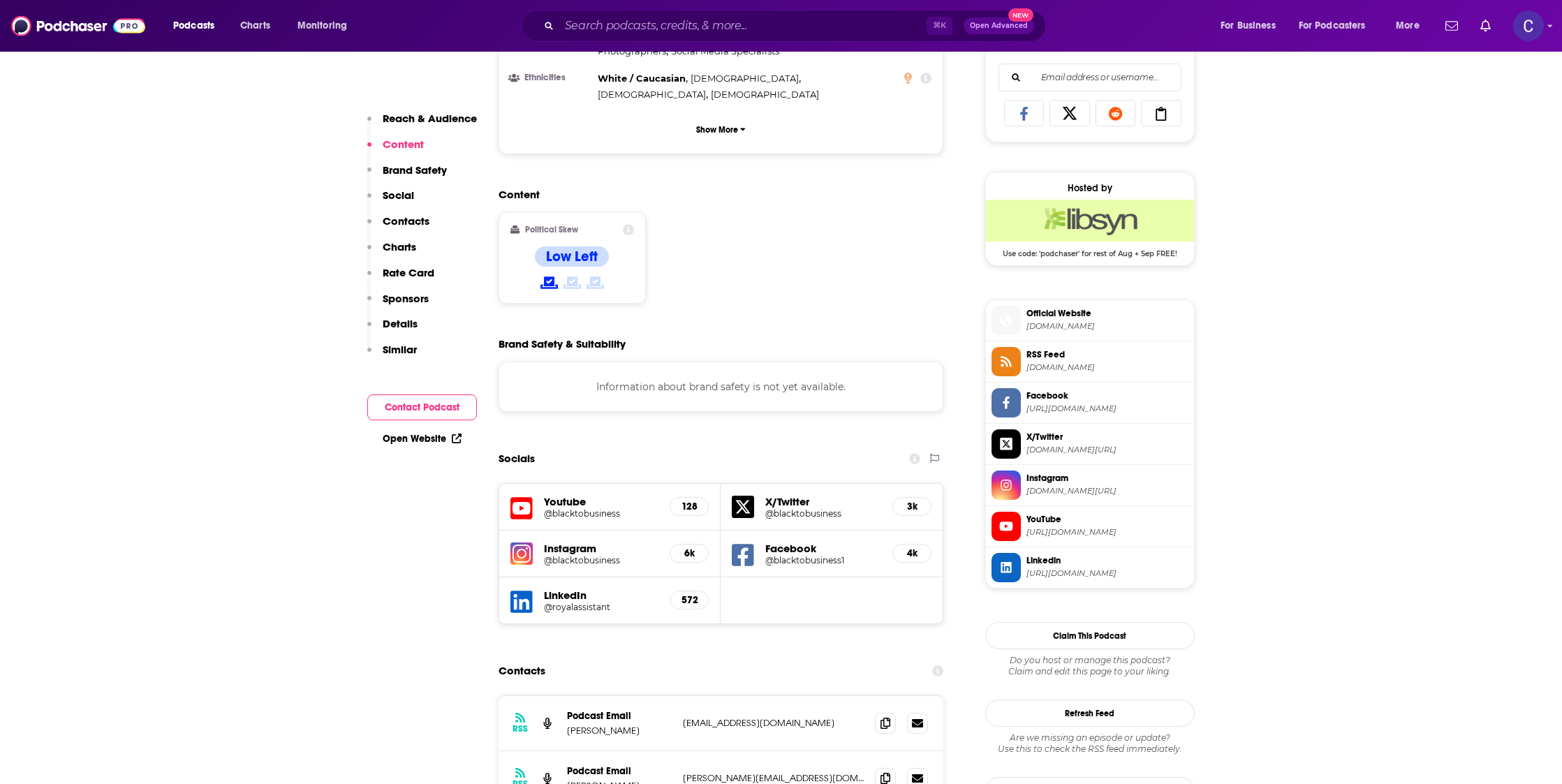
scroll to position [902, 0]
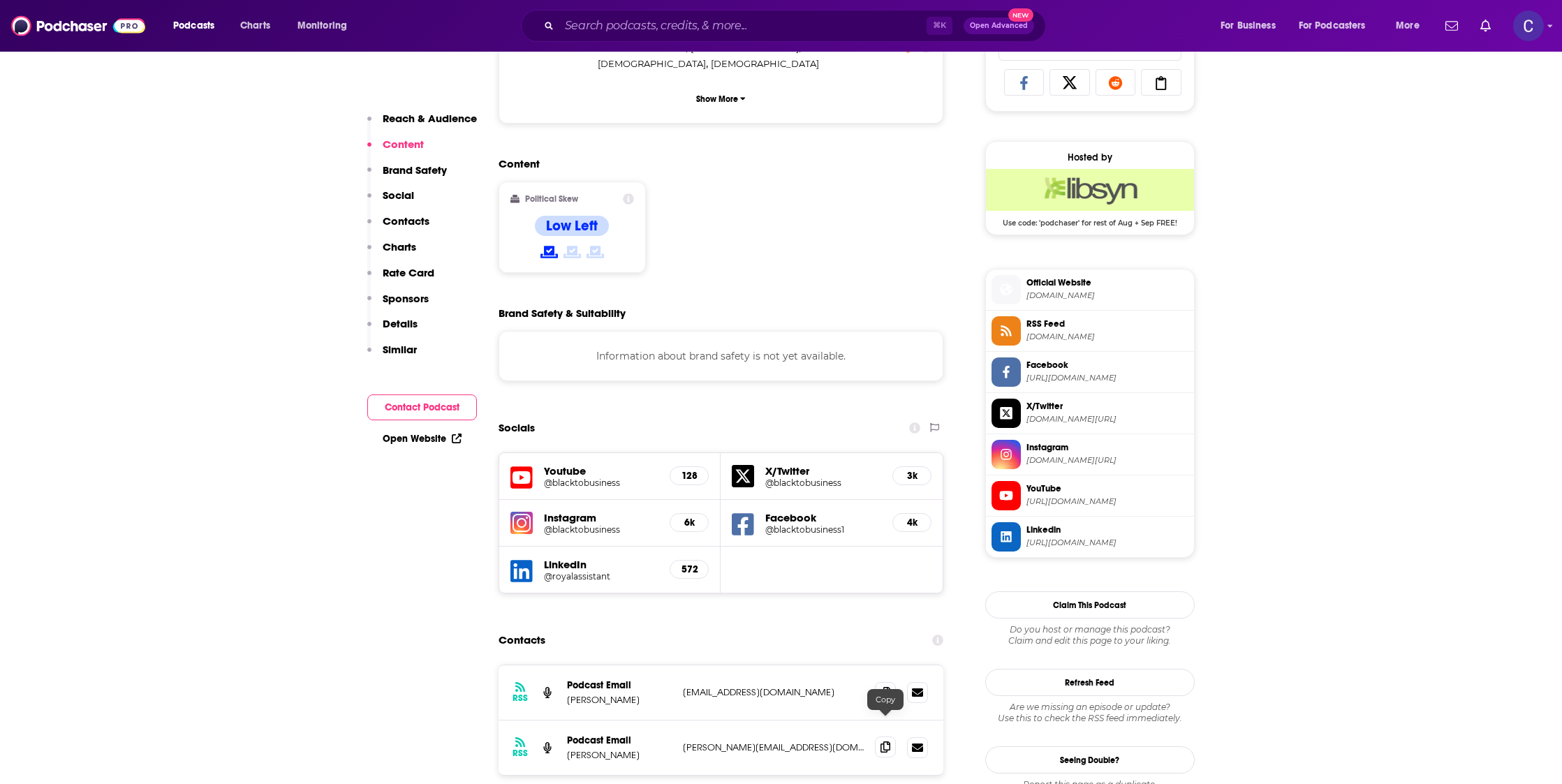
click at [880, 742] on icon at bounding box center [885, 747] width 10 height 12
click at [599, 512] on div "Instagram @blacktobusiness" at bounding box center [602, 523] width 115 height 24
click at [598, 523] on h5 "@blacktobusiness" at bounding box center [602, 529] width 115 height 11
